Goal: Find specific page/section: Find specific page/section

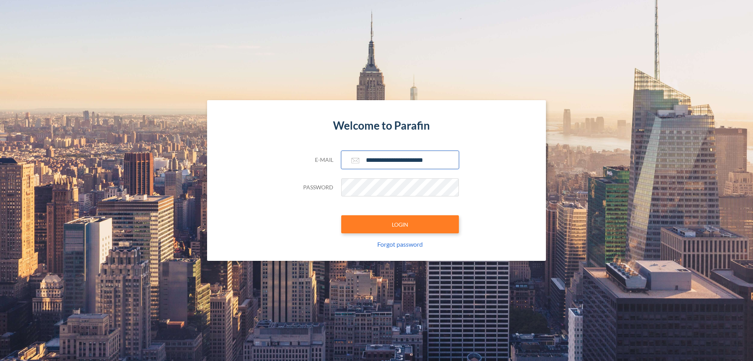
type input "**********"
click at [400, 224] on button "LOGIN" at bounding box center [400, 224] width 118 height 18
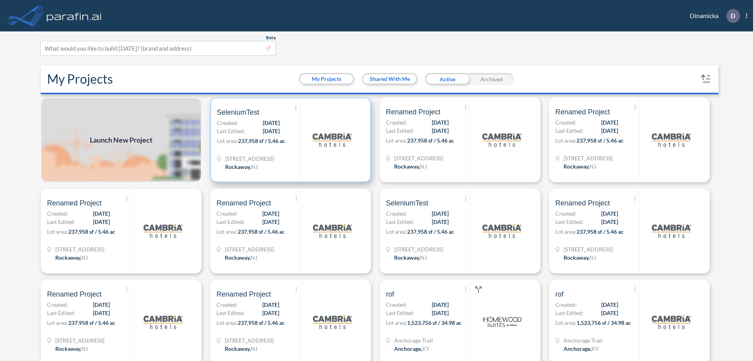
scroll to position [2, 0]
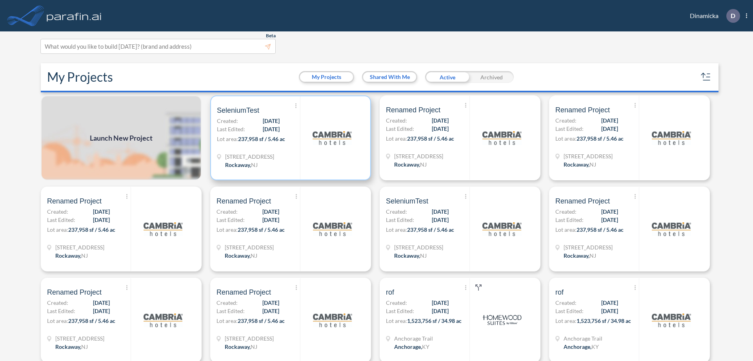
click at [289, 138] on p "Lot area: 237,958 sf / 5.46 ac" at bounding box center [258, 140] width 83 height 11
